Goal: Information Seeking & Learning: Learn about a topic

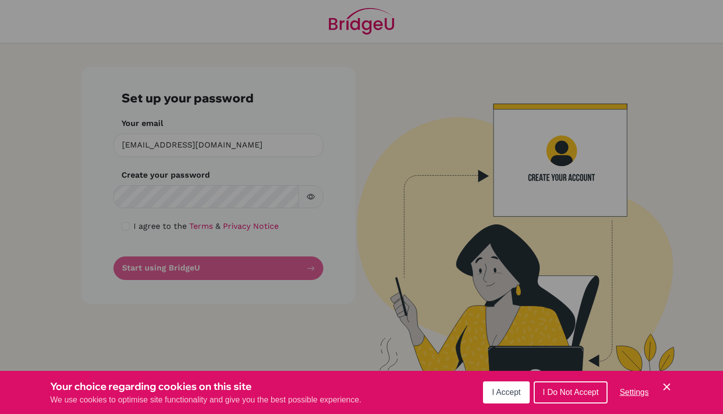
click at [268, 197] on div "Cookie Preferences" at bounding box center [361, 207] width 723 height 414
click at [498, 403] on button "I Accept" at bounding box center [506, 393] width 47 height 22
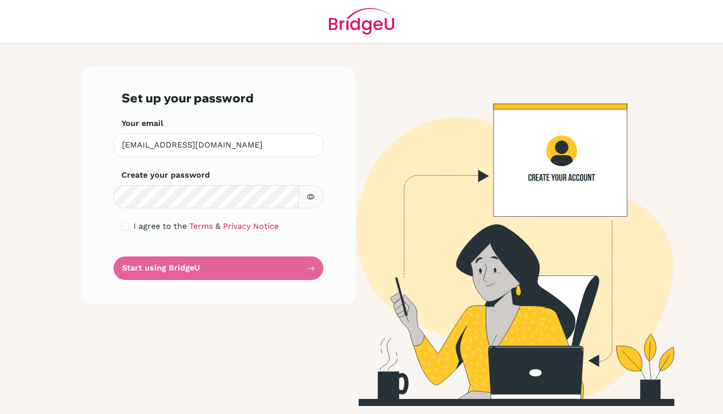
click at [313, 200] on icon "button" at bounding box center [311, 197] width 8 height 8
click at [155, 223] on span "I agree to the" at bounding box center [160, 226] width 53 height 10
click at [130, 230] on div "I agree to the Terms & Privacy Notice" at bounding box center [218, 226] width 194 height 12
click at [126, 228] on input "checkbox" at bounding box center [125, 226] width 8 height 8
checkbox input "true"
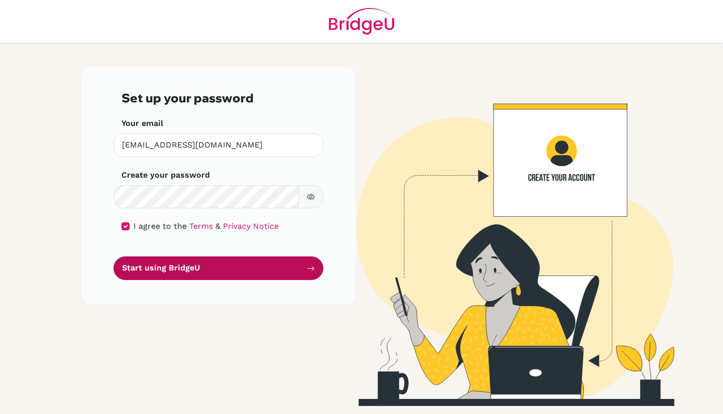
click at [141, 271] on button "Start using BridgeU" at bounding box center [218, 269] width 210 height 24
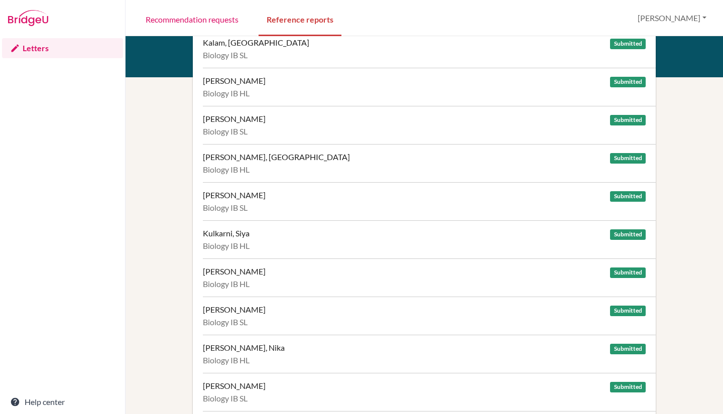
scroll to position [554, 0]
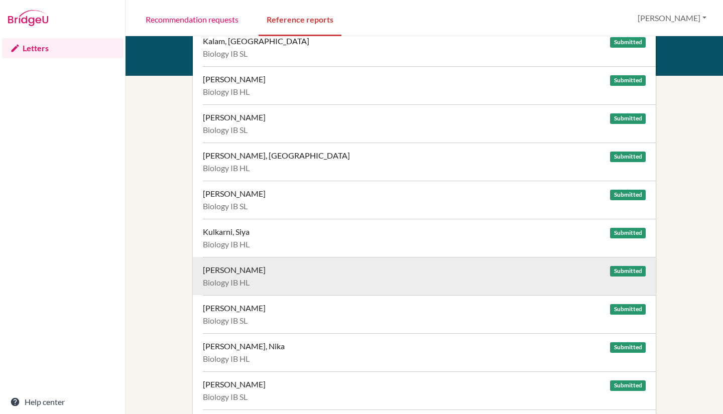
click at [326, 275] on div "Lakhani, Kashika Submitted Biology IB HL" at bounding box center [429, 276] width 453 height 38
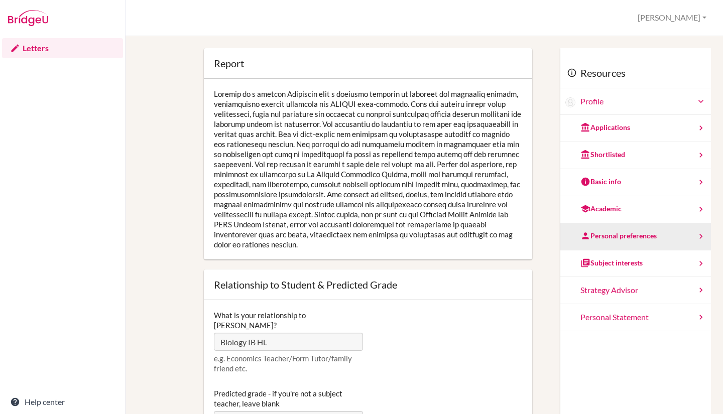
click at [608, 245] on div "Personal preferences" at bounding box center [635, 236] width 151 height 27
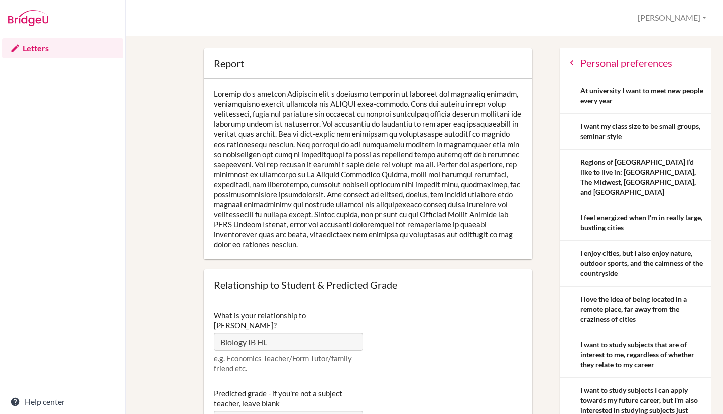
click at [567, 66] on icon at bounding box center [572, 63] width 10 height 10
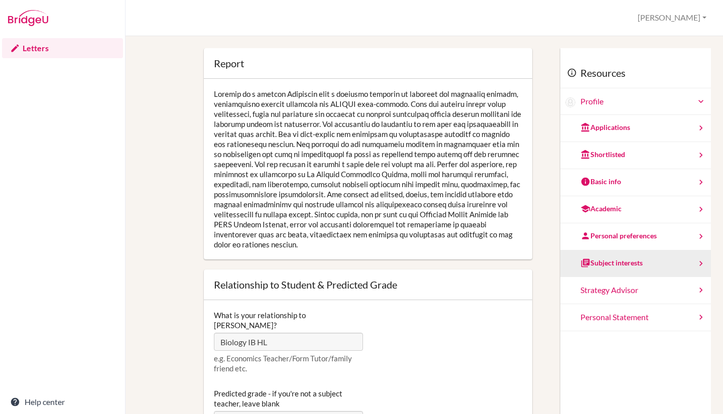
click at [620, 276] on div "Subject interests" at bounding box center [635, 264] width 151 height 27
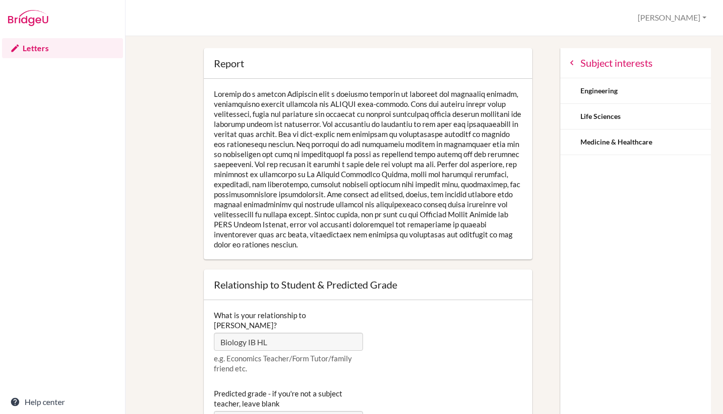
click at [567, 63] on icon at bounding box center [572, 63] width 10 height 10
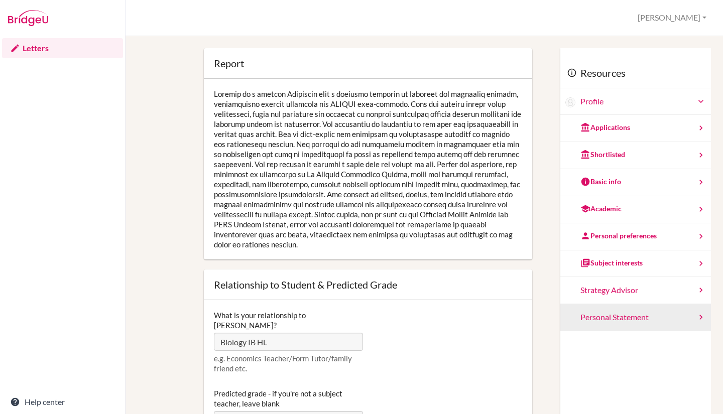
click at [628, 327] on div "Personal Statement" at bounding box center [635, 317] width 151 height 27
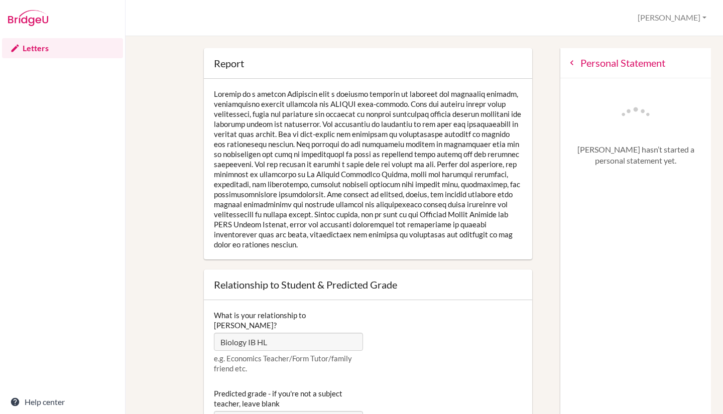
click at [567, 63] on icon at bounding box center [572, 63] width 10 height 10
